Goal: Task Accomplishment & Management: Use online tool/utility

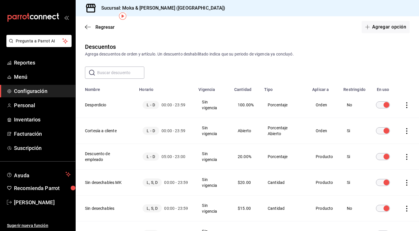
scroll to position [31, 0]
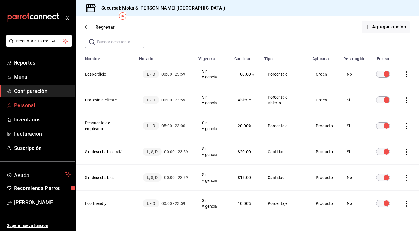
click at [18, 104] on span "Personal" at bounding box center [42, 106] width 57 height 8
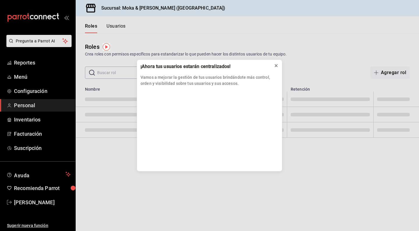
click at [279, 64] on button at bounding box center [276, 65] width 9 height 9
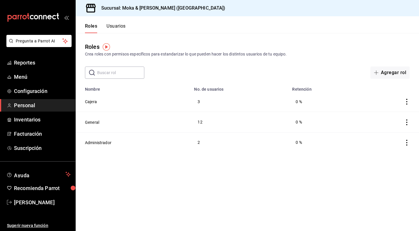
click at [276, 66] on div "Roles Crea roles con permisos específicos para estandarizar lo que pueden hacer…" at bounding box center [248, 56] width 344 height 46
click at [88, 102] on button "Cajera" at bounding box center [91, 102] width 12 height 6
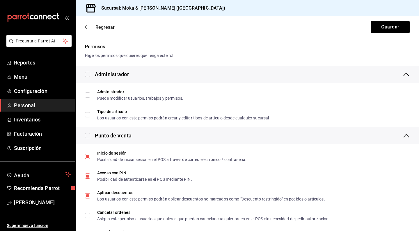
scroll to position [120, 0]
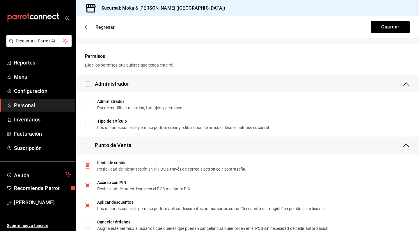
click at [86, 26] on icon "button" at bounding box center [88, 26] width 6 height 5
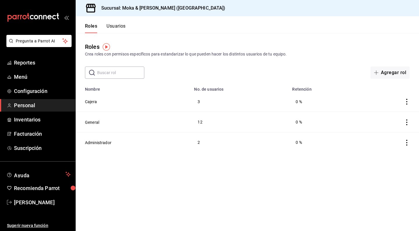
click at [115, 27] on button "Usuarios" at bounding box center [116, 28] width 19 height 10
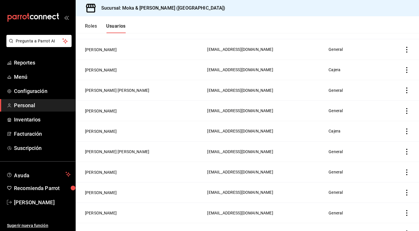
scroll to position [156, 0]
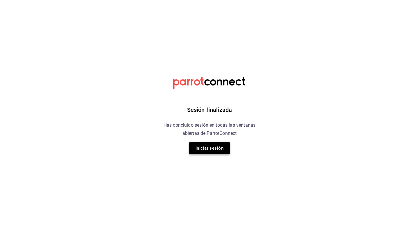
click at [208, 152] on button "Iniciar sesión" at bounding box center [209, 148] width 41 height 12
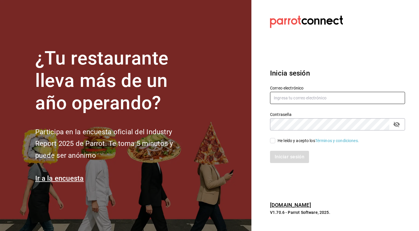
type input "[EMAIL_ADDRESS][DOMAIN_NAME]"
click at [274, 140] on input "He leído y acepto los Términos y condiciones." at bounding box center [272, 140] width 5 height 5
checkbox input "true"
click at [286, 156] on button "Iniciar sesión" at bounding box center [290, 157] width 40 height 12
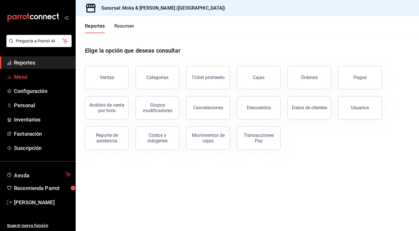
click at [23, 77] on span "Menú" at bounding box center [42, 77] width 57 height 8
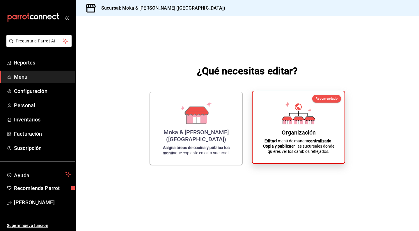
click at [298, 122] on icon at bounding box center [298, 122] width 3 height 3
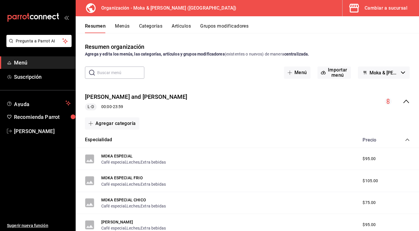
click at [181, 29] on button "Artículos" at bounding box center [181, 28] width 19 height 10
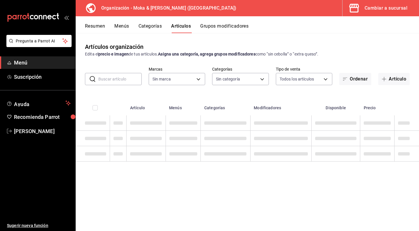
type input "133ffe9b-fe61-4f2a-b4cb-4bb08eaa479a"
type input "35ef7d49-5860-42b9-a74e-f8714ccf72fe,f0715e8d-93ea-4bc3-8789-14c21f83c212,40b05…"
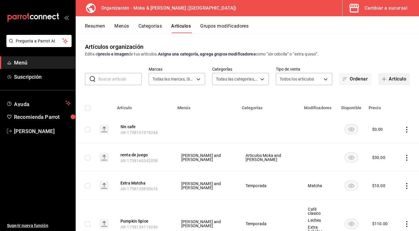
click at [392, 77] on button "Artículo" at bounding box center [393, 79] width 31 height 12
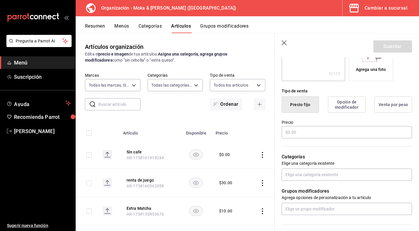
scroll to position [114, 0]
type input "Wooffles - media orden"
click at [322, 131] on input "text" at bounding box center [347, 132] width 130 height 12
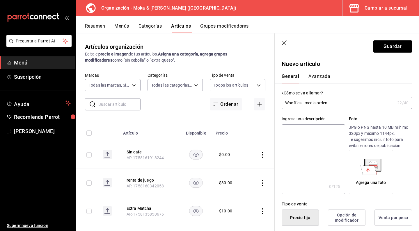
scroll to position [0, 0]
type input "$50.00"
drag, startPoint x: 334, startPoint y: 104, endPoint x: 303, endPoint y: 102, distance: 31.5
click at [303, 102] on input "Wooffles - media orden" at bounding box center [338, 103] width 113 height 12
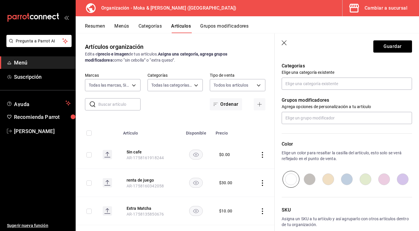
scroll to position [206, 0]
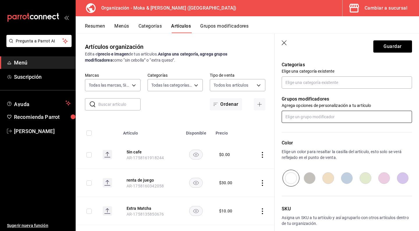
type input "Wooffles"
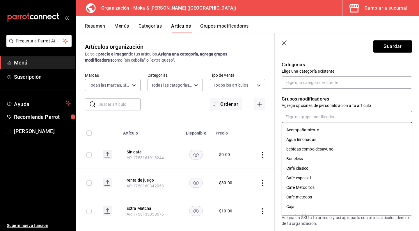
click at [293, 117] on input "text" at bounding box center [347, 117] width 130 height 12
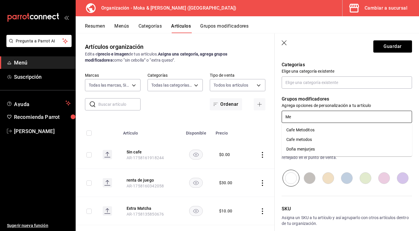
type input "M"
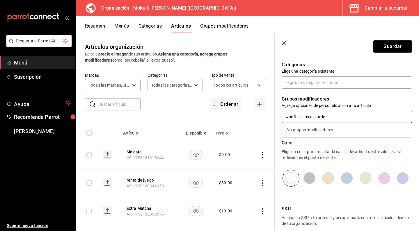
type input "wooffles - media orden"
drag, startPoint x: 341, startPoint y: 114, endPoint x: 278, endPoint y: 119, distance: 63.4
click at [278, 119] on div "Grupos modificadores Agrega opciones de personalización a tu artículo wooffles …" at bounding box center [343, 106] width 137 height 34
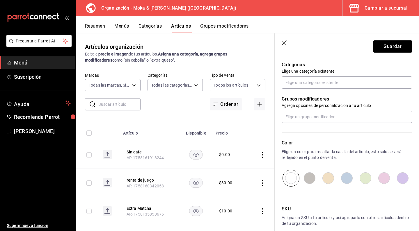
click at [384, 100] on p "Grupos modificadores" at bounding box center [347, 99] width 130 height 7
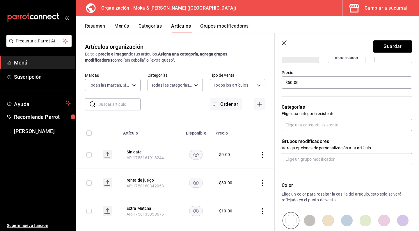
scroll to position [130, 0]
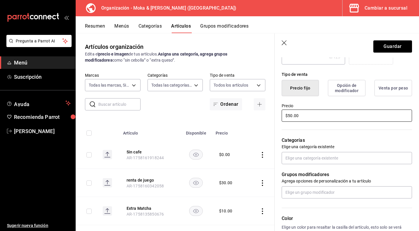
drag, startPoint x: 305, startPoint y: 117, endPoint x: 275, endPoint y: 117, distance: 30.3
click at [275, 117] on div "Precio $50.00" at bounding box center [343, 109] width 137 height 26
type input "$0.00"
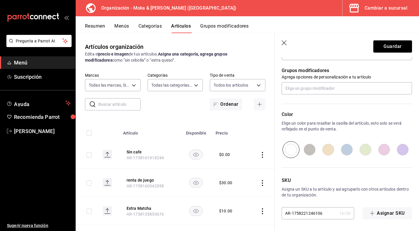
scroll to position [234, 0]
click at [330, 149] on input "radio" at bounding box center [328, 149] width 19 height 17
radio input "true"
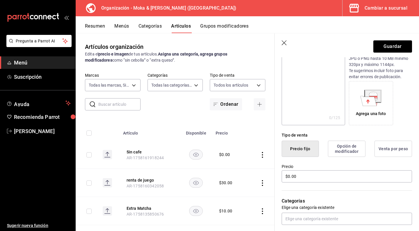
scroll to position [70, 0]
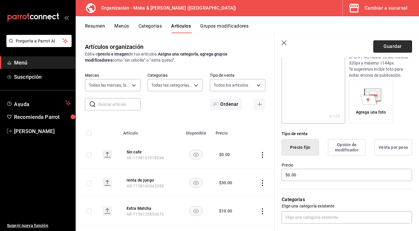
click at [383, 49] on button "Guardar" at bounding box center [392, 46] width 39 height 12
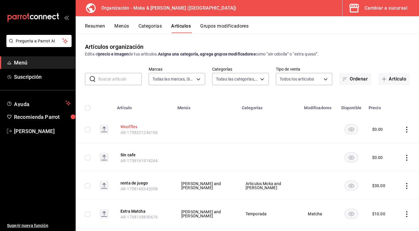
click at [132, 127] on button "Wooffles" at bounding box center [144, 127] width 47 height 6
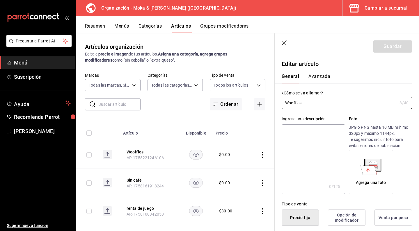
type input "$0.00"
radio input "false"
radio input "true"
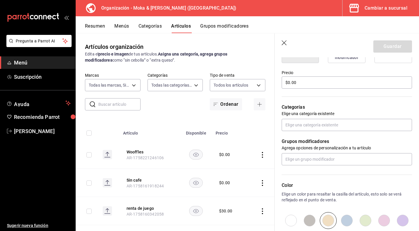
scroll to position [169, 0]
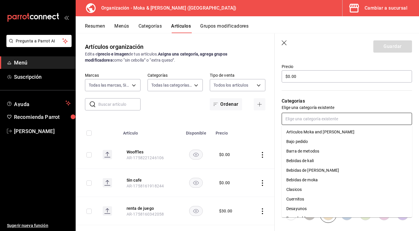
click at [318, 121] on input "text" at bounding box center [347, 119] width 130 height 12
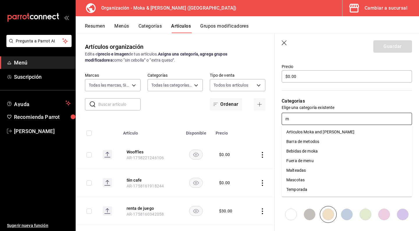
type input "ma"
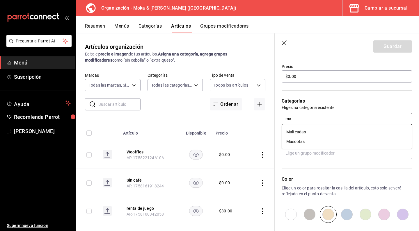
click at [300, 141] on li "Mascotas" at bounding box center [347, 142] width 130 height 10
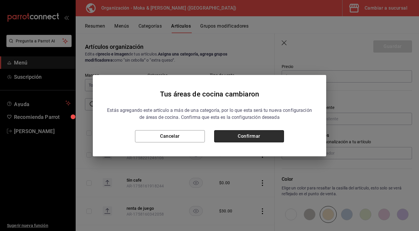
click at [236, 136] on button "Confirmar" at bounding box center [249, 136] width 70 height 12
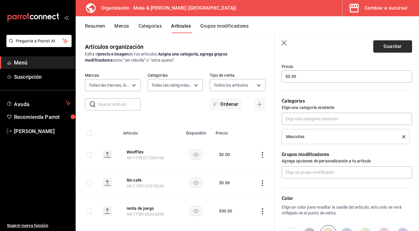
click at [396, 44] on button "Guardar" at bounding box center [392, 46] width 39 height 12
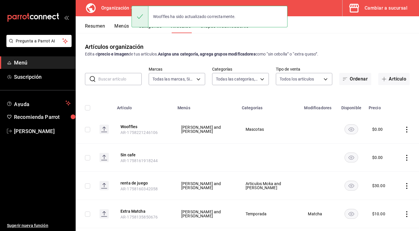
click at [216, 29] on button "Grupos modificadores" at bounding box center [224, 28] width 48 height 10
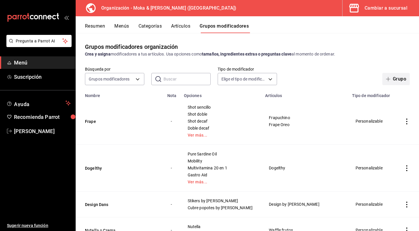
click at [383, 77] on button "Grupo" at bounding box center [396, 79] width 27 height 12
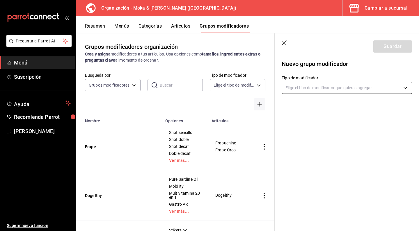
click at [297, 91] on body "Pregunta a Parrot AI Menú Suscripción Ayuda Recomienda Parrot Sara Tapia Sugeri…" at bounding box center [209, 115] width 419 height 231
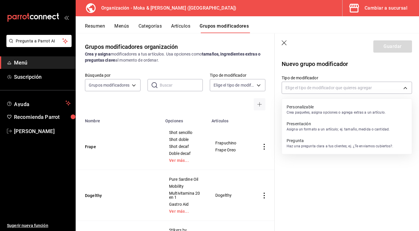
click at [295, 105] on p "Personalizable" at bounding box center [336, 107] width 99 height 6
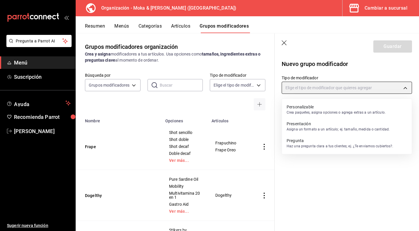
type input "CUSTOMIZABLE"
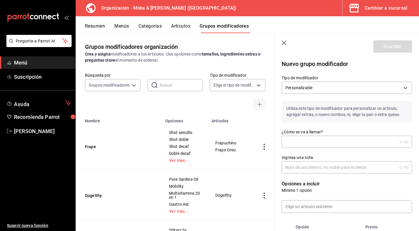
click at [292, 139] on input "¿Cómo se va a llamar?" at bounding box center [340, 142] width 116 height 12
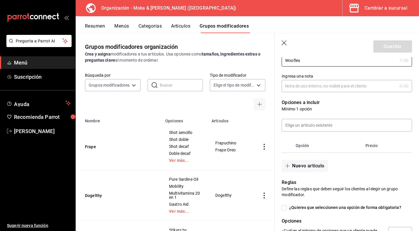
scroll to position [84, 0]
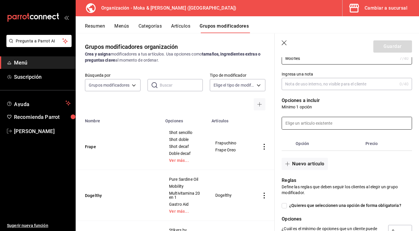
type input "Woofles"
click at [302, 123] on input at bounding box center [347, 123] width 130 height 12
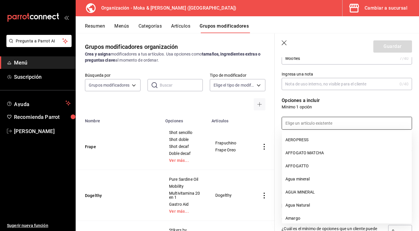
click at [341, 111] on div at bounding box center [343, 120] width 137 height 20
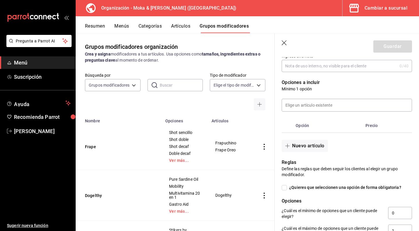
scroll to position [110, 0]
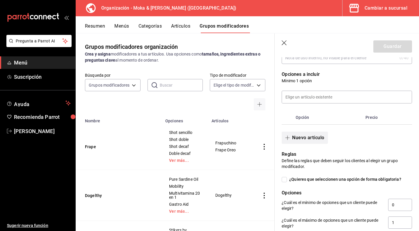
click at [288, 137] on icon "button" at bounding box center [288, 138] width 0 height 4
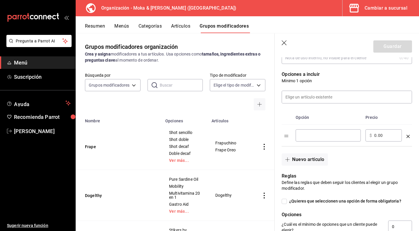
click at [309, 137] on input "optionsTable" at bounding box center [328, 136] width 57 height 6
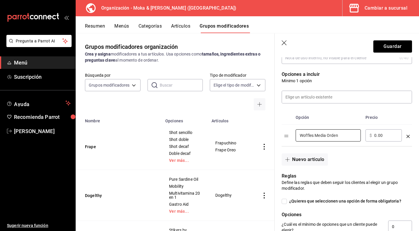
type input "Woffles Media Orden"
drag, startPoint x: 387, startPoint y: 137, endPoint x: 366, endPoint y: 137, distance: 21.0
click at [366, 137] on div "​ $ 0.00 ​" at bounding box center [384, 136] width 36 height 12
type input "50.00"
click at [298, 154] on button "Nuevo artículo" at bounding box center [305, 160] width 46 height 12
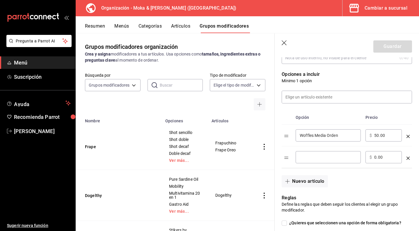
click at [310, 156] on input "optionsTable" at bounding box center [328, 158] width 57 height 6
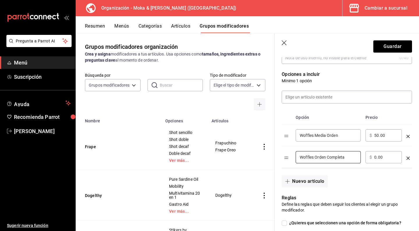
type input "Woffles Orden Completa"
drag, startPoint x: 390, startPoint y: 158, endPoint x: 351, endPoint y: 158, distance: 38.7
click at [351, 158] on tr "Woffles Orden Completa ​ ​ $ 0.00 ​" at bounding box center [347, 158] width 130 height 22
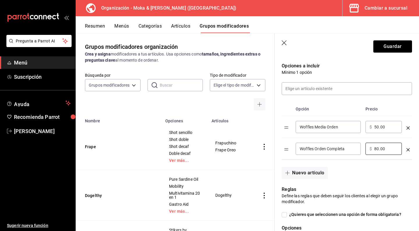
scroll to position [148, 0]
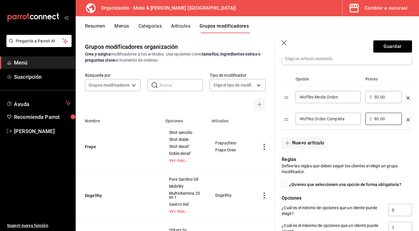
type input "80.00"
click at [286, 185] on input "¿Quieres que seleccionen una opción de forma obligatoria?" at bounding box center [284, 185] width 5 height 5
checkbox input "true"
type input "1"
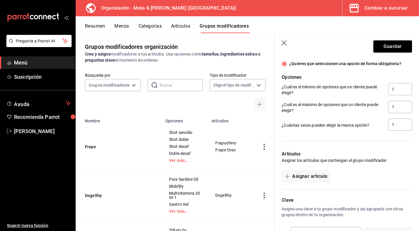
scroll to position [270, 0]
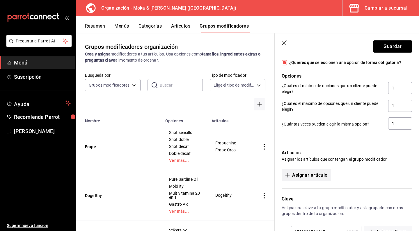
click at [308, 176] on button "Asignar artículo" at bounding box center [306, 175] width 49 height 12
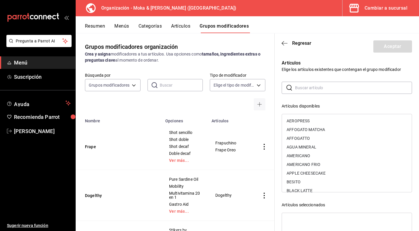
click at [307, 87] on input "text" at bounding box center [353, 88] width 117 height 12
type input "m"
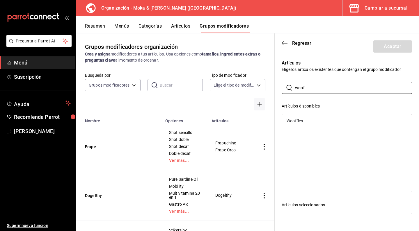
type input "woof"
click at [302, 124] on div "Wooffles" at bounding box center [347, 121] width 130 height 9
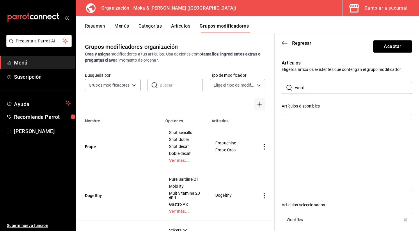
scroll to position [9, 0]
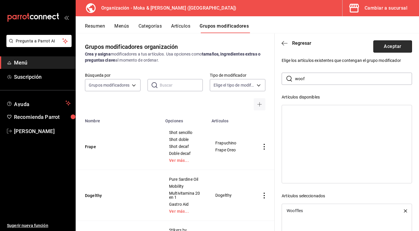
click at [395, 42] on button "Aceptar" at bounding box center [392, 46] width 39 height 12
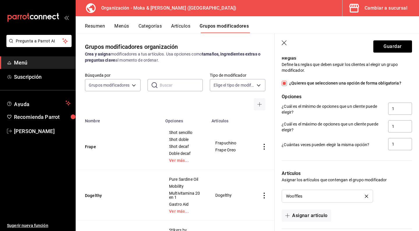
scroll to position [260, 0]
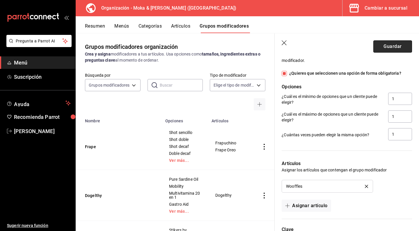
click at [385, 51] on button "Guardar" at bounding box center [392, 46] width 39 height 12
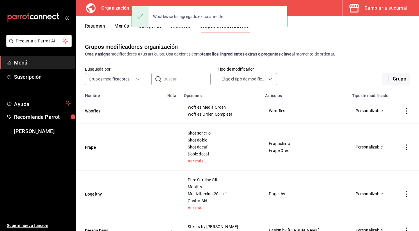
click at [123, 29] on button "Menús" at bounding box center [121, 28] width 15 height 10
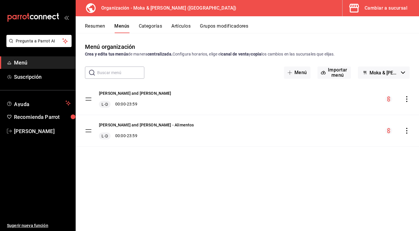
click at [407, 99] on icon "actions" at bounding box center [406, 99] width 1 height 6
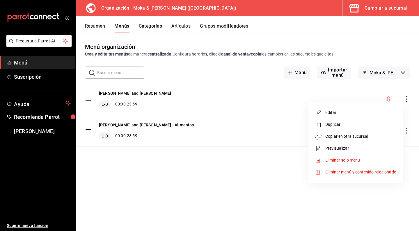
click at [339, 136] on span "Copiar en otra sucursal" at bounding box center [360, 137] width 71 height 6
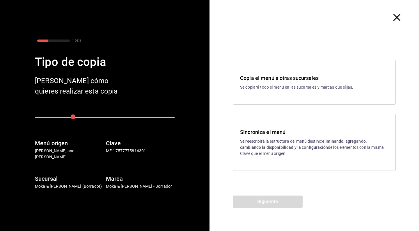
click at [256, 148] on strong "eliminando, agregando, cambiando la disponibilidad y la configuración" at bounding box center [303, 144] width 127 height 11
click at [257, 200] on button "Siguiente" at bounding box center [268, 202] width 70 height 12
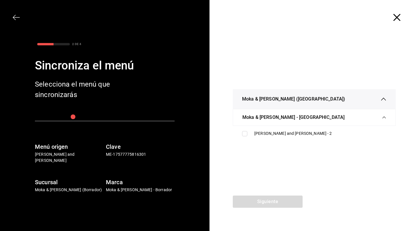
click at [243, 127] on ul "Menú Moka and Kofi - 2" at bounding box center [314, 133] width 163 height 15
click at [243, 131] on input "checkbox" at bounding box center [244, 133] width 5 height 5
checkbox input "true"
click at [252, 202] on button "Siguiente" at bounding box center [268, 202] width 70 height 12
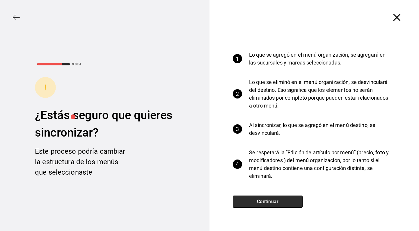
click at [252, 202] on button "Continuar" at bounding box center [268, 202] width 70 height 12
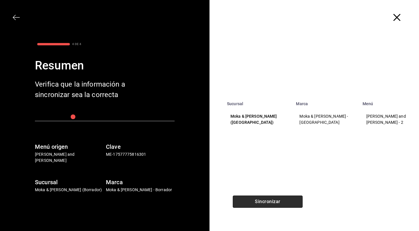
click at [252, 202] on button "Sincronizar" at bounding box center [268, 202] width 70 height 12
